Goal: Task Accomplishment & Management: Use online tool/utility

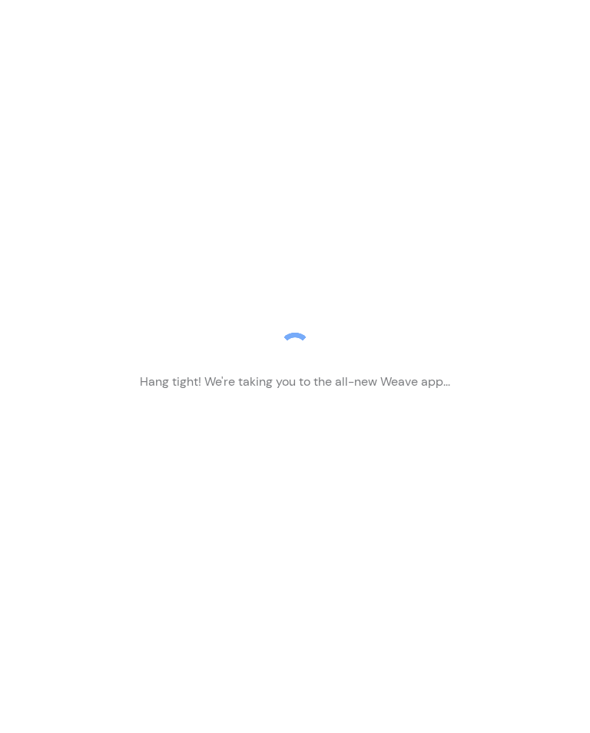
click at [331, 410] on div "Hang tight! We're taking you to the all-new Weave app..." at bounding box center [295, 366] width 590 height 733
